Goal: Find specific page/section: Find specific page/section

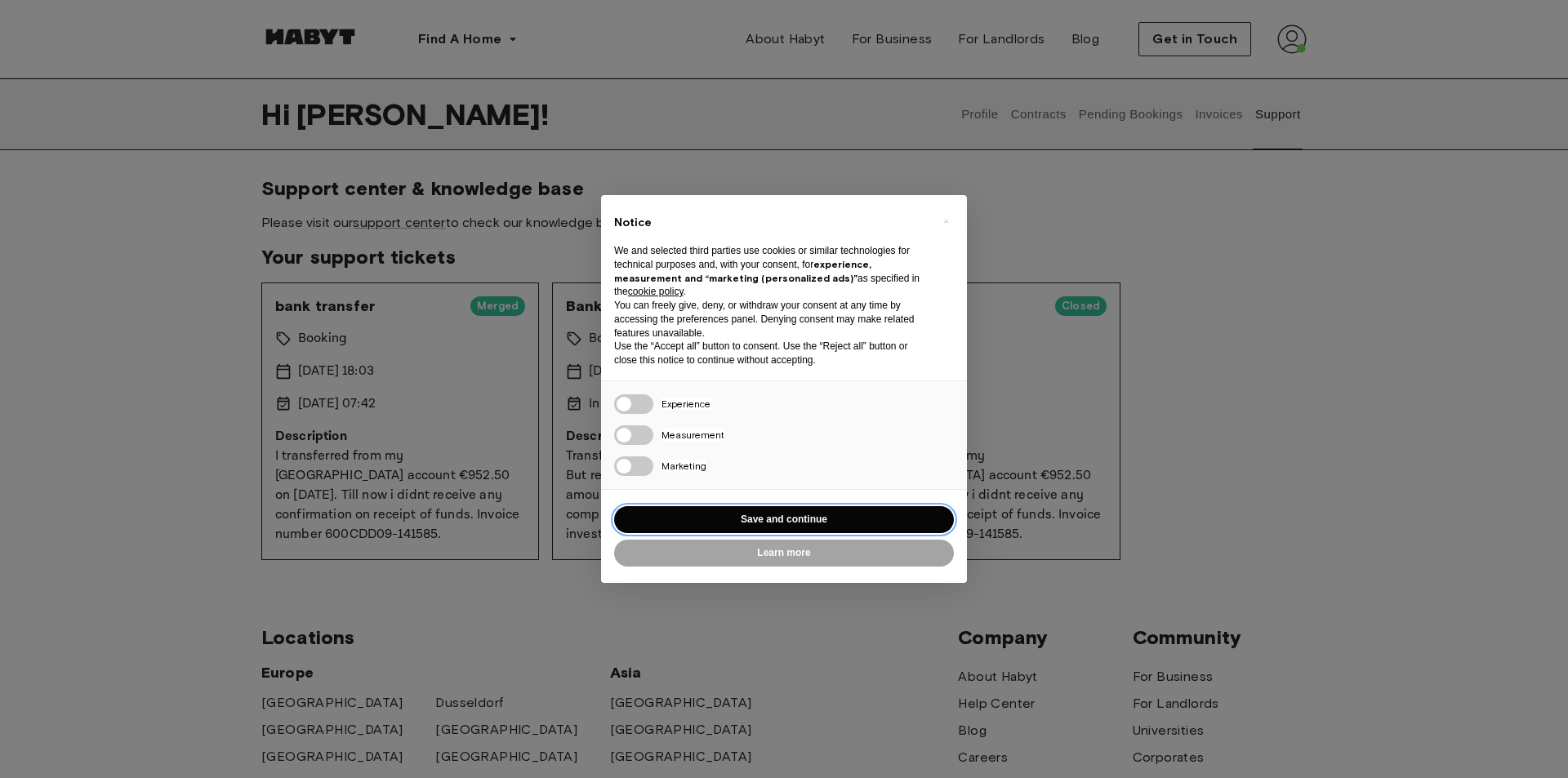
click at [773, 518] on button "Save and continue" at bounding box center [784, 520] width 340 height 27
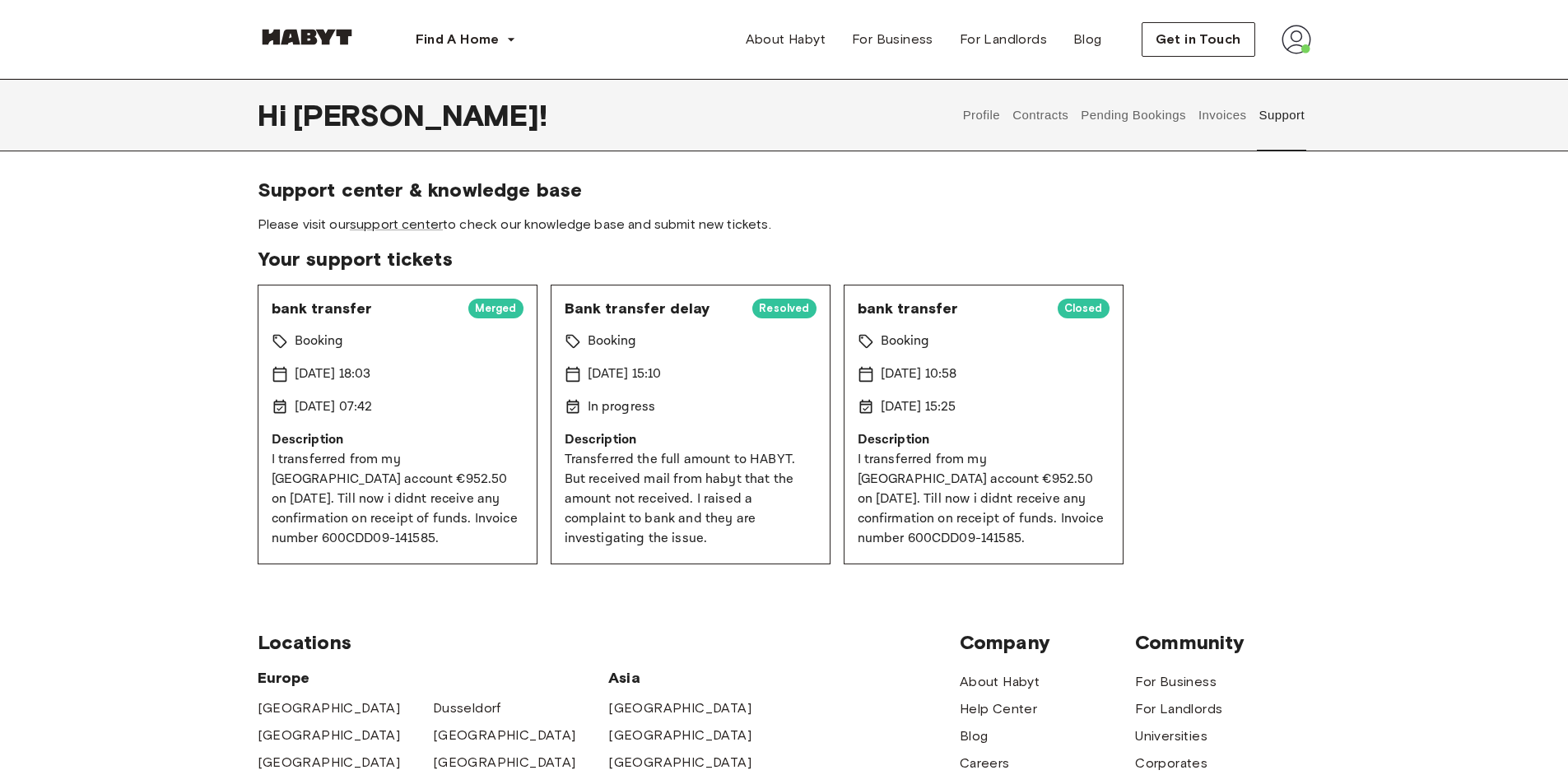
click at [1225, 126] on button "Invoices" at bounding box center [1222, 115] width 52 height 72
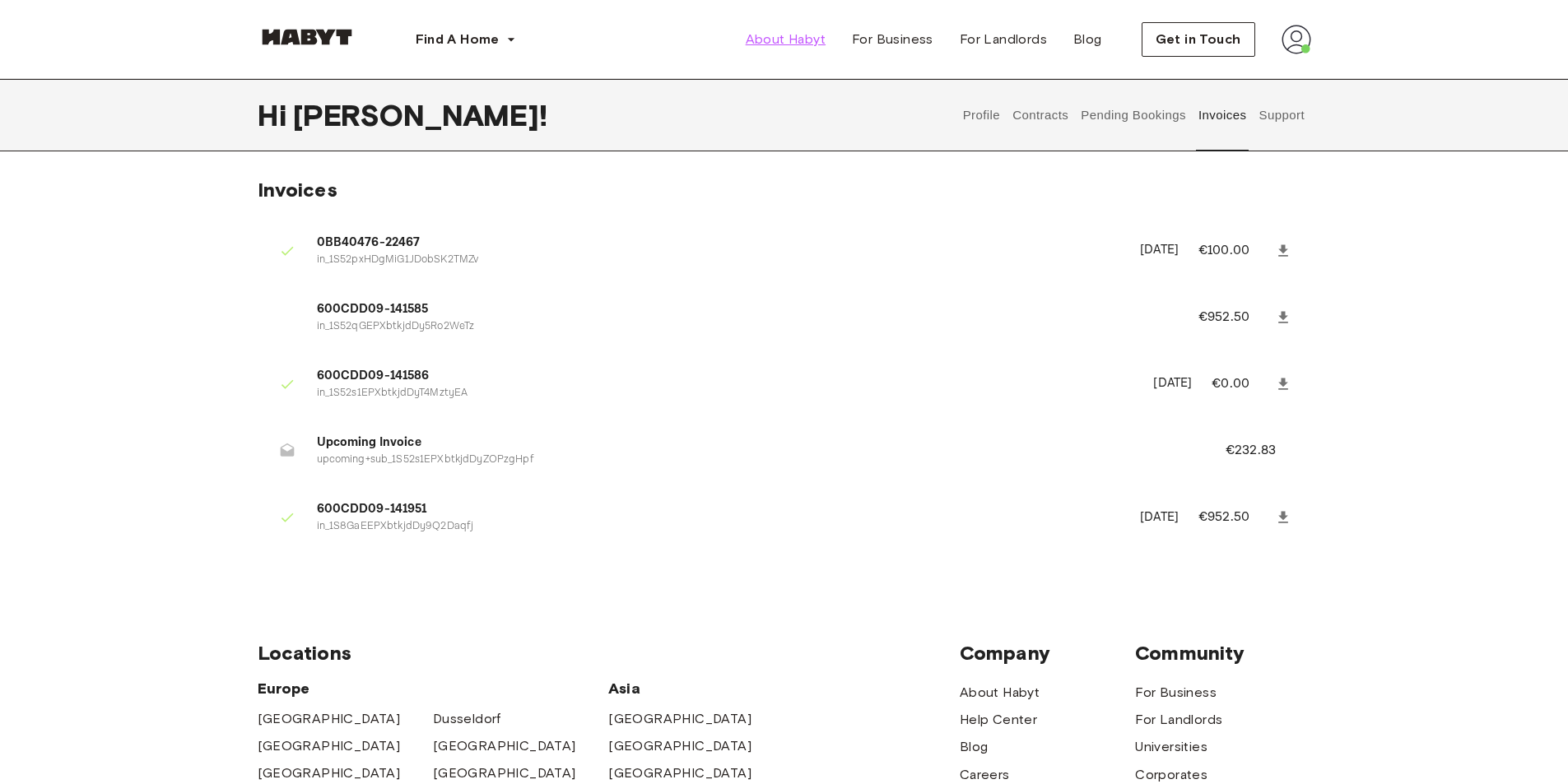
click at [781, 46] on span "About Habyt" at bounding box center [785, 39] width 80 height 20
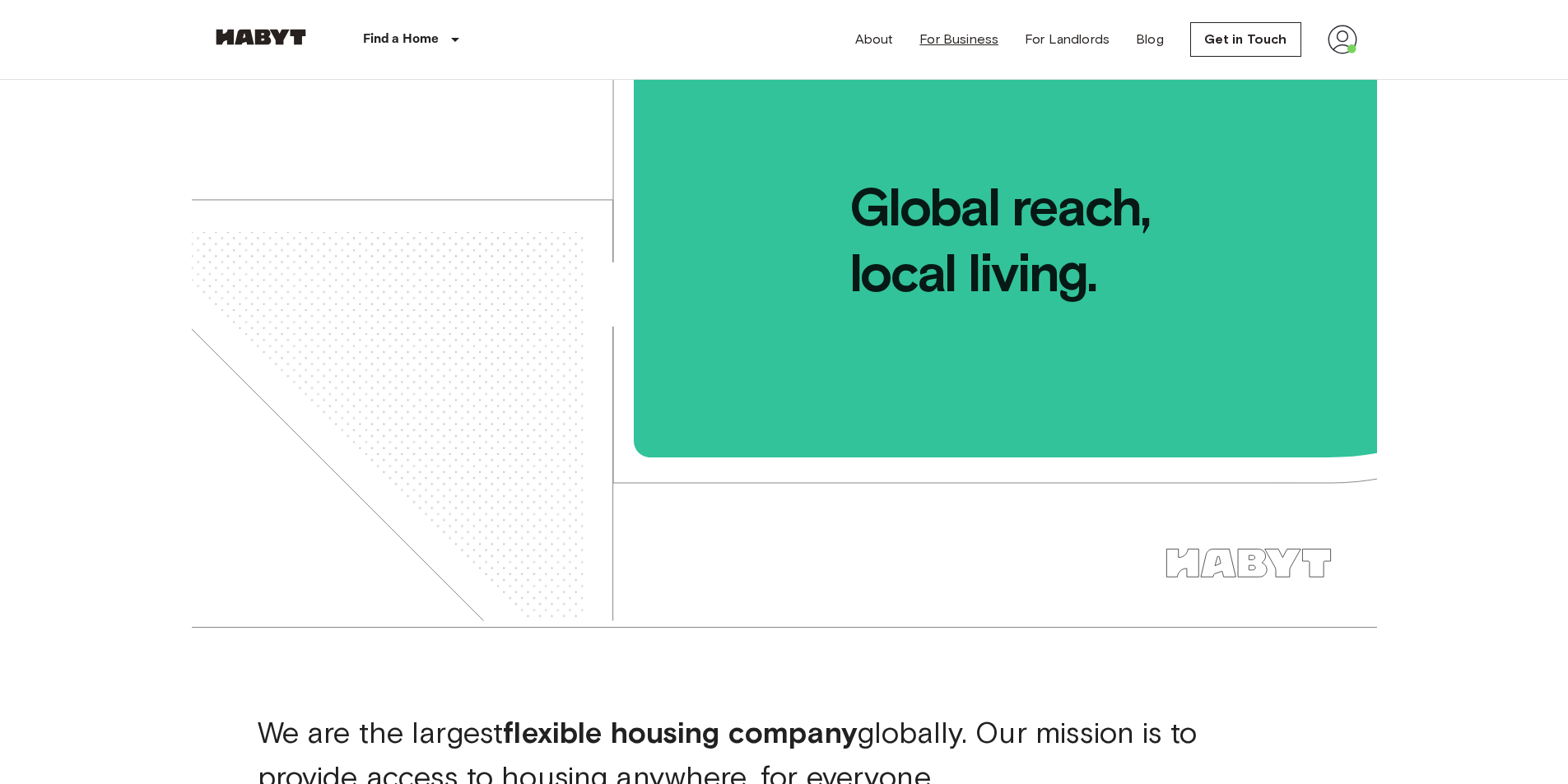
click at [944, 34] on link "For Business" at bounding box center [959, 39] width 79 height 20
